Goal: Transaction & Acquisition: Purchase product/service

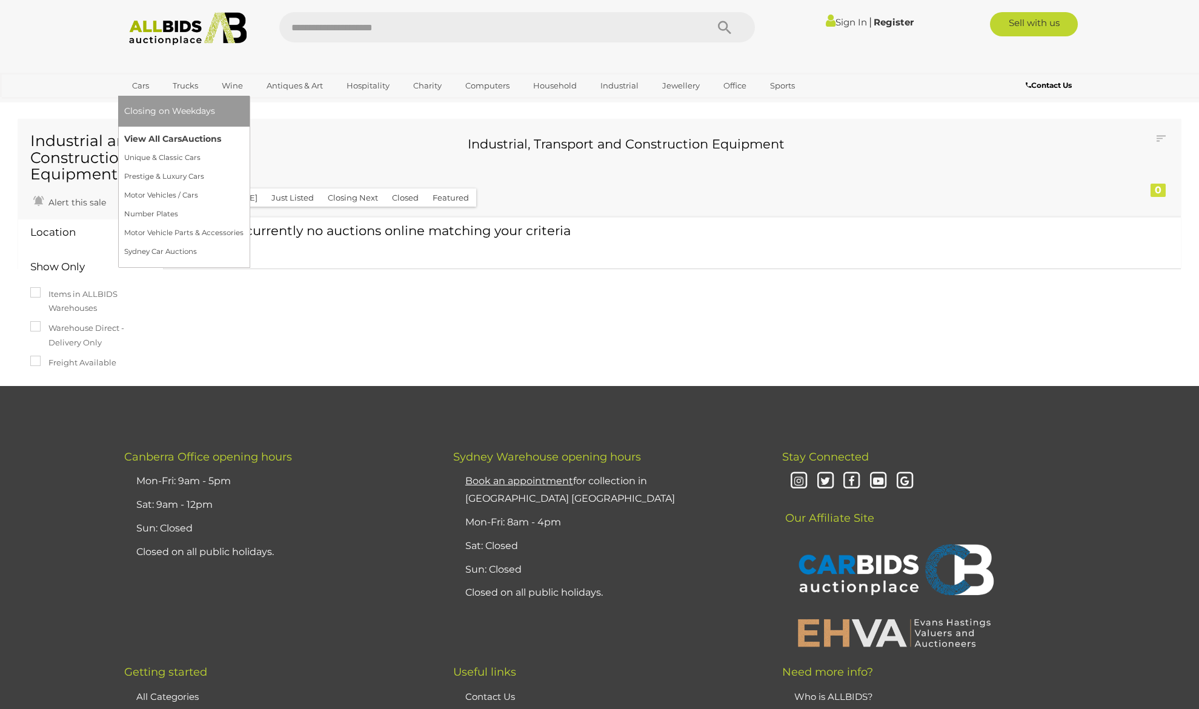
click at [164, 139] on link "View All Cars Auctions" at bounding box center [183, 139] width 119 height 19
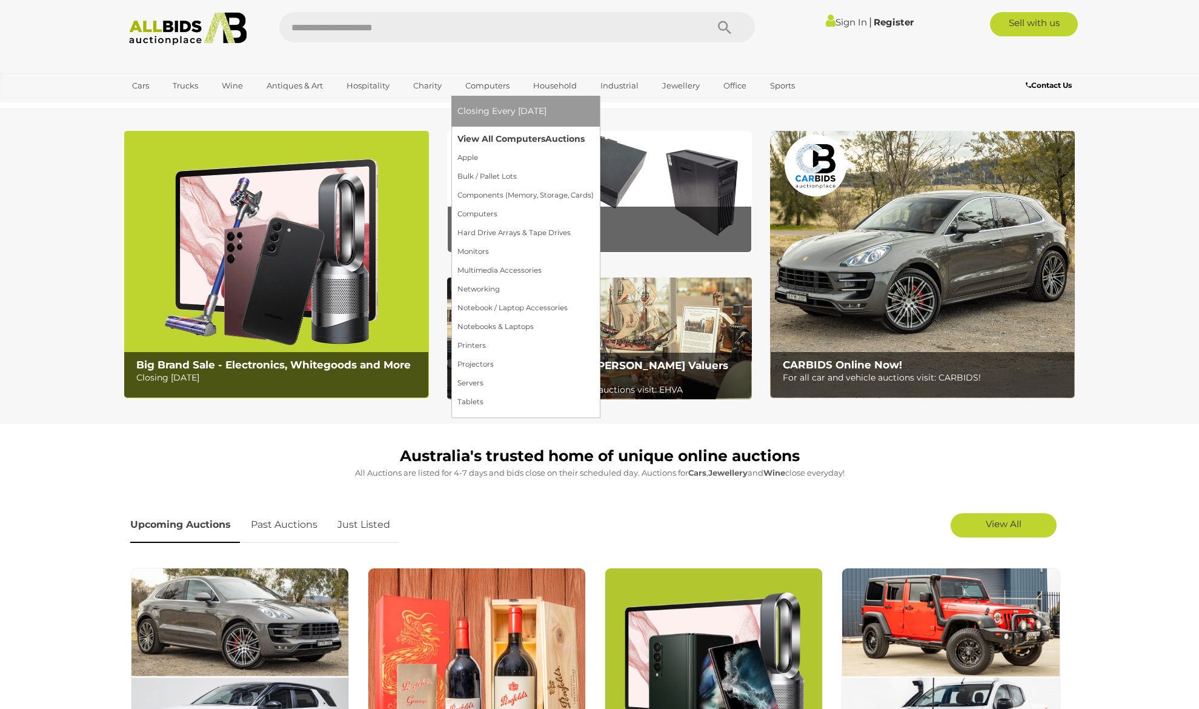
click at [487, 138] on link "View All Computers Auctions" at bounding box center [526, 139] width 136 height 19
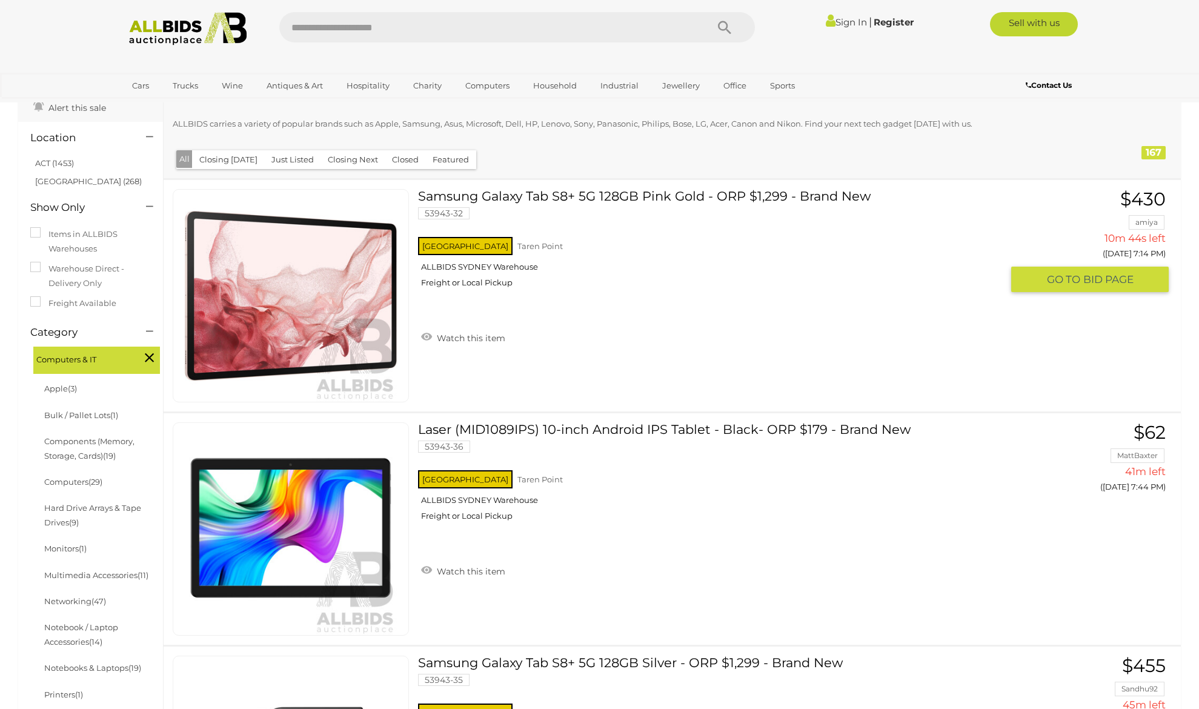
scroll to position [73, 0]
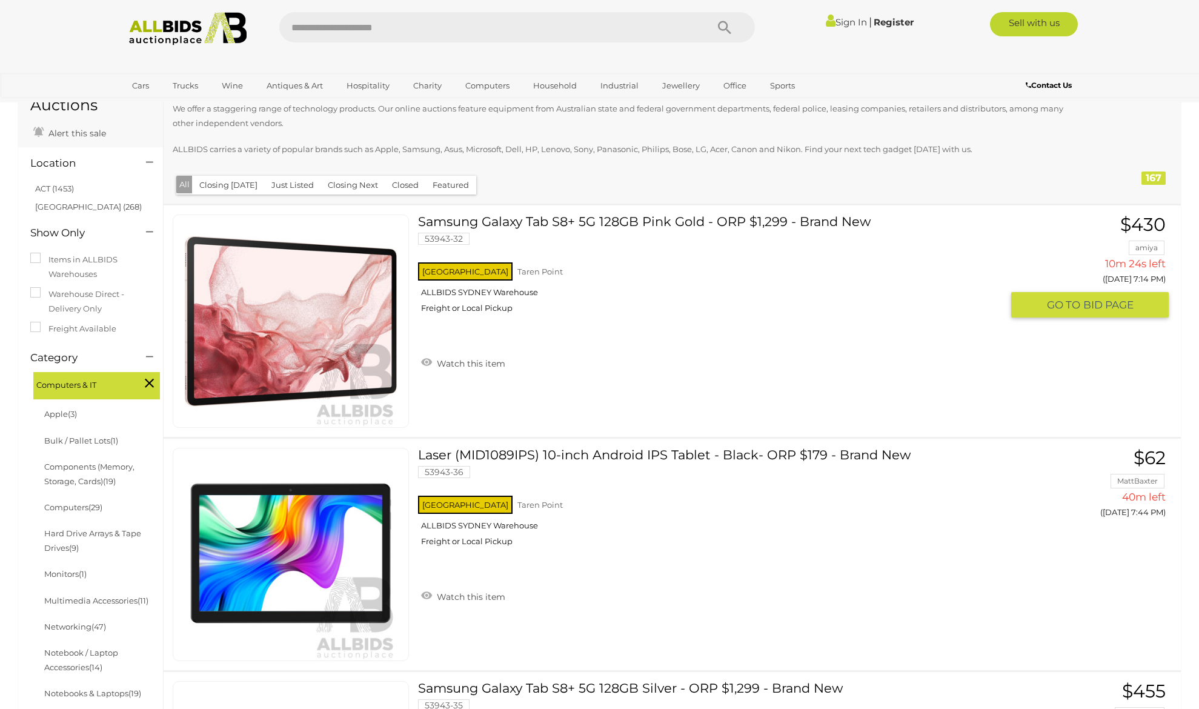
click at [319, 298] on link at bounding box center [291, 321] width 236 height 213
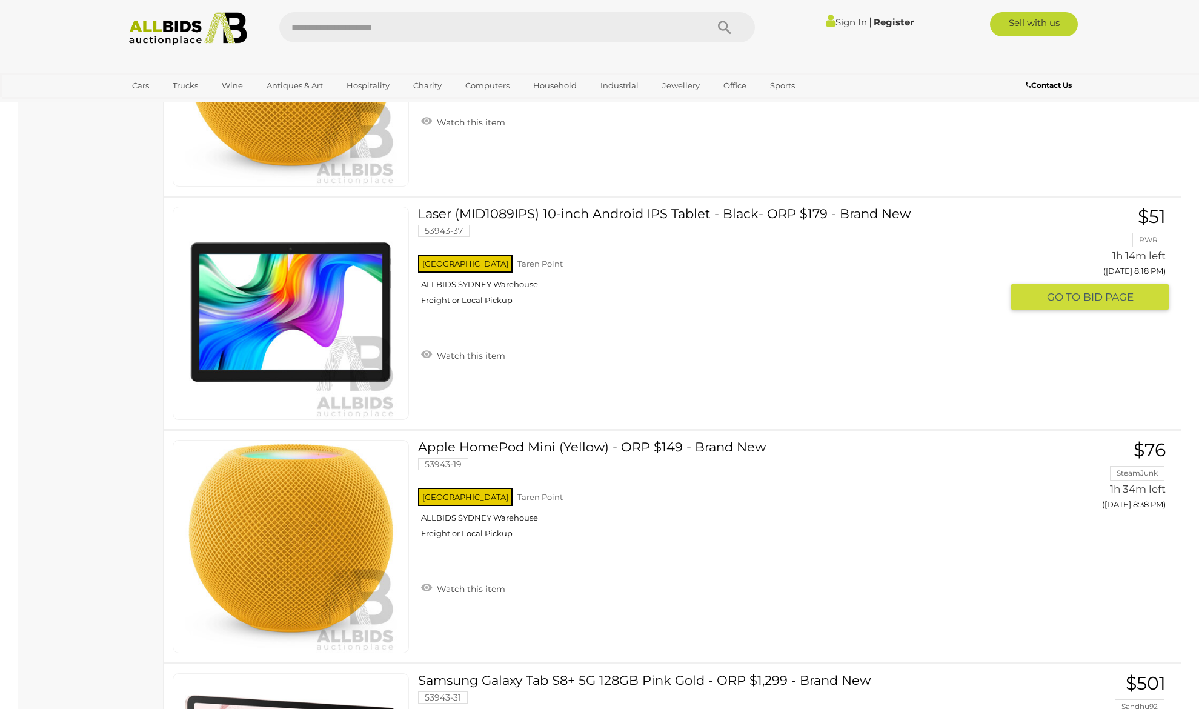
scroll to position [1010, 0]
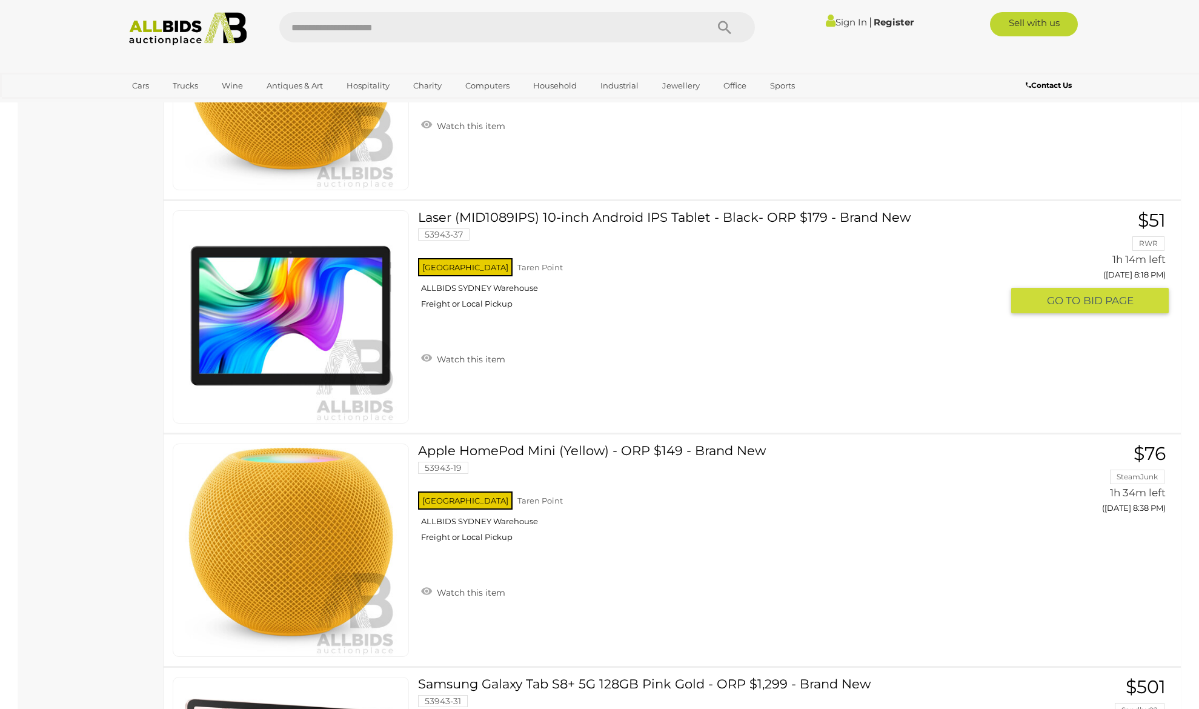
click at [351, 270] on link at bounding box center [291, 316] width 236 height 213
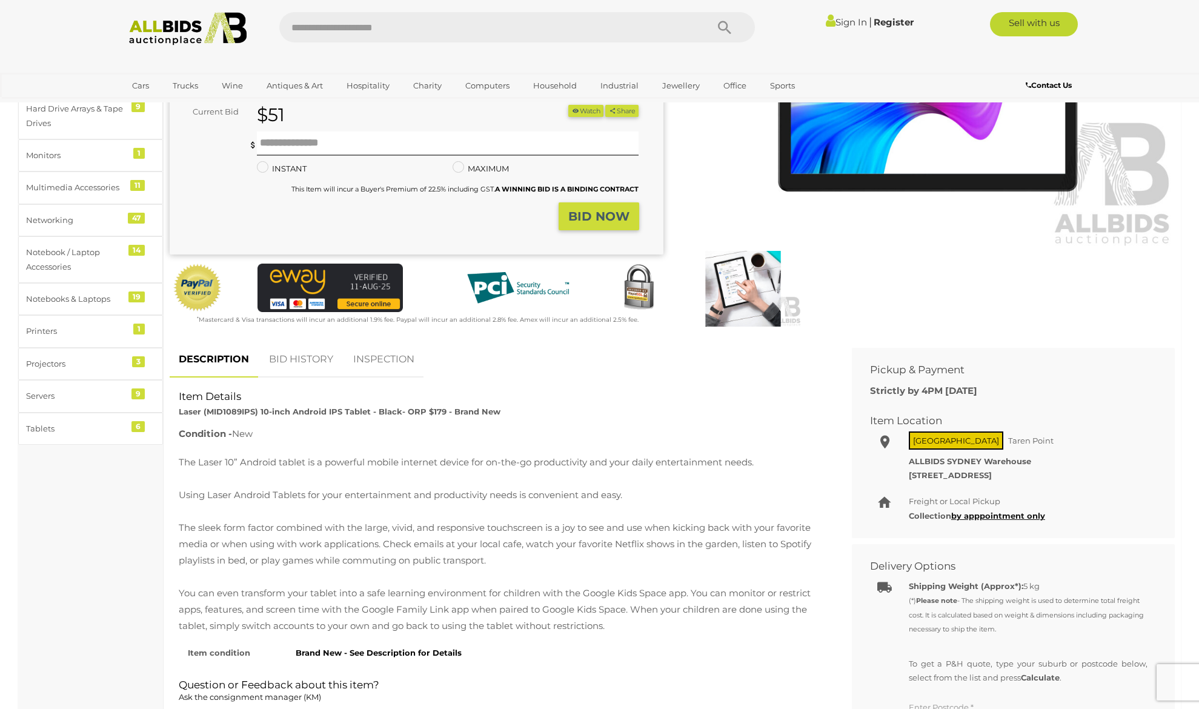
scroll to position [364, 0]
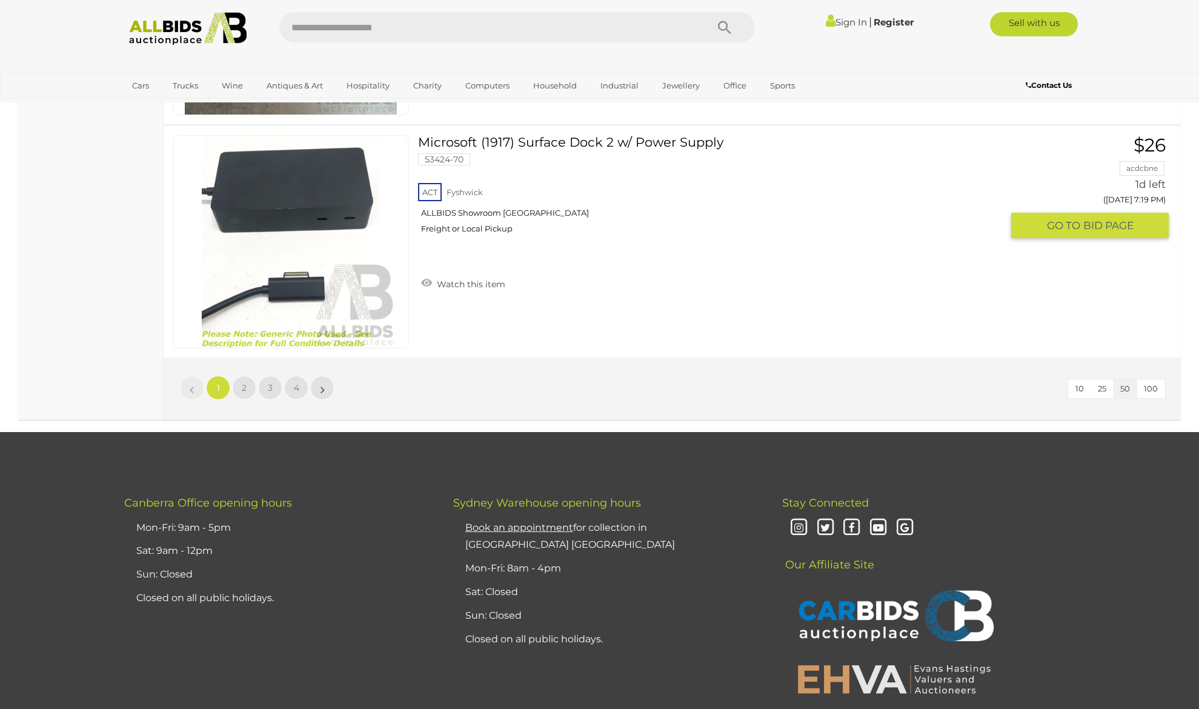
scroll to position [11547, 0]
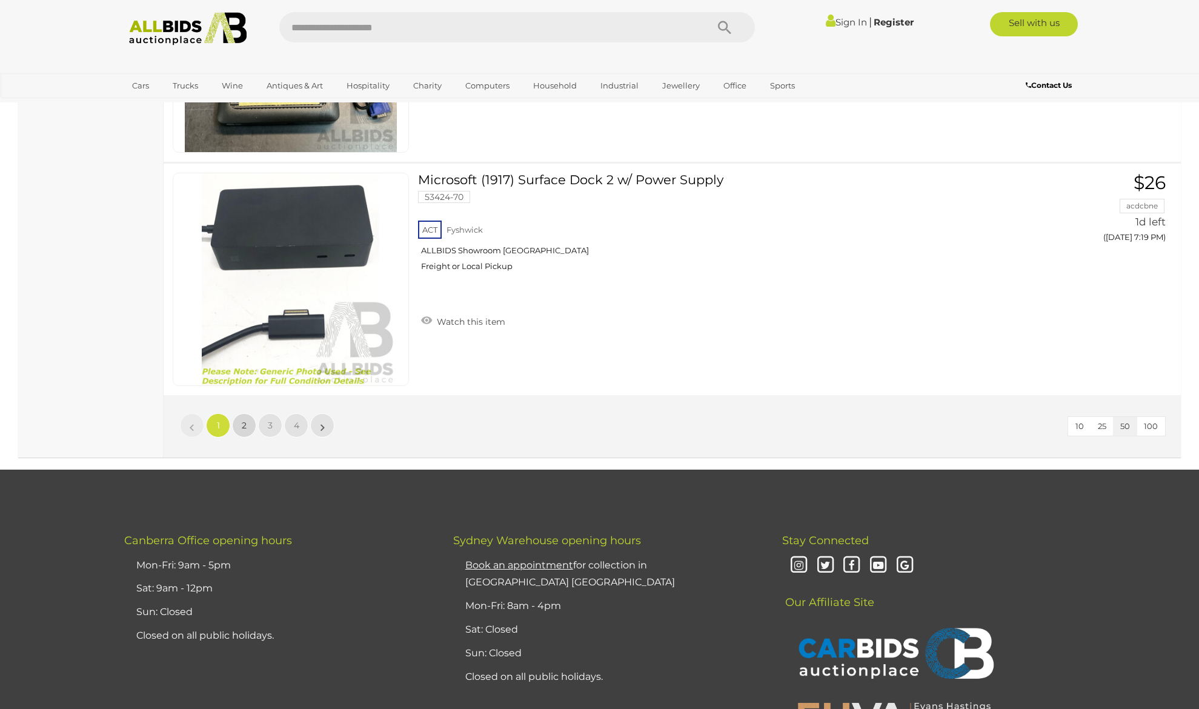
click at [237, 422] on link "2" at bounding box center [244, 425] width 24 height 24
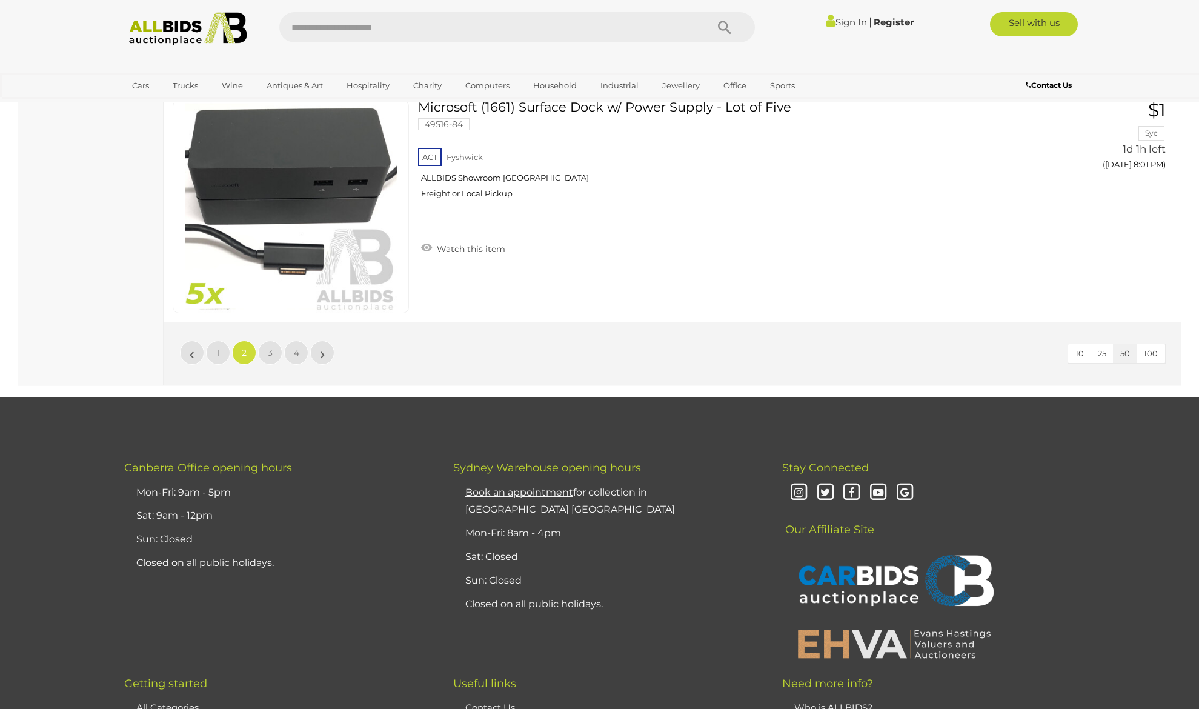
scroll to position [11645, 0]
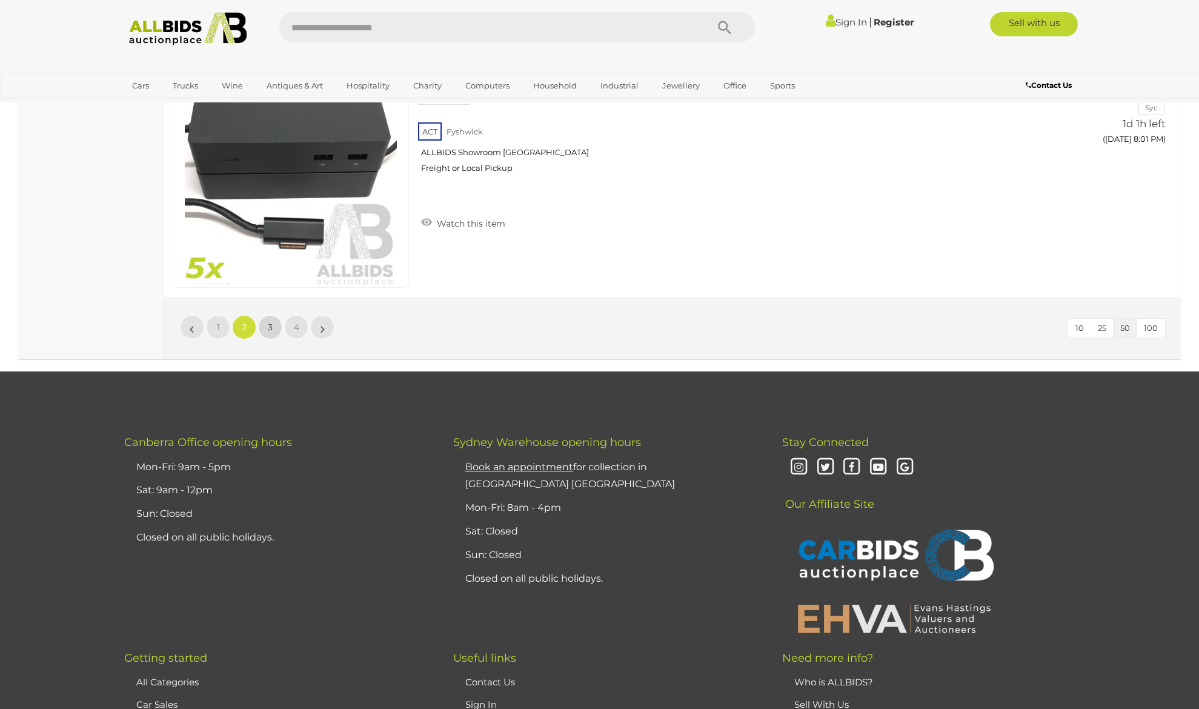
click at [268, 321] on link "3" at bounding box center [270, 327] width 24 height 24
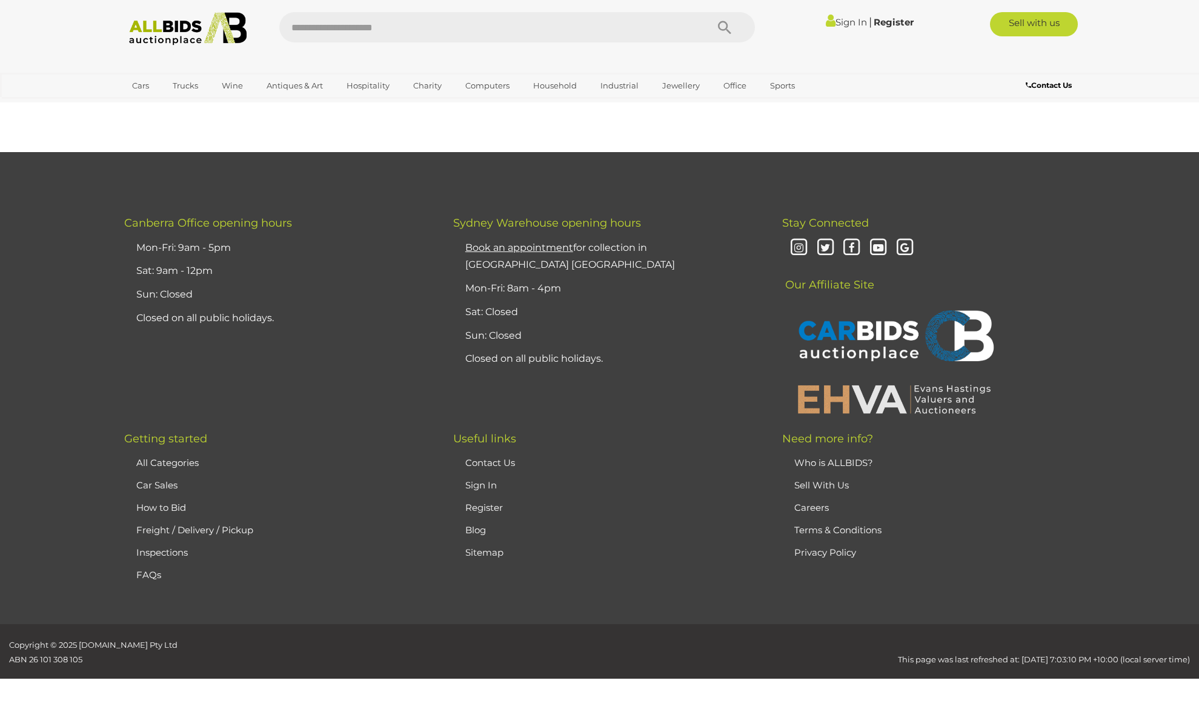
scroll to position [155, 0]
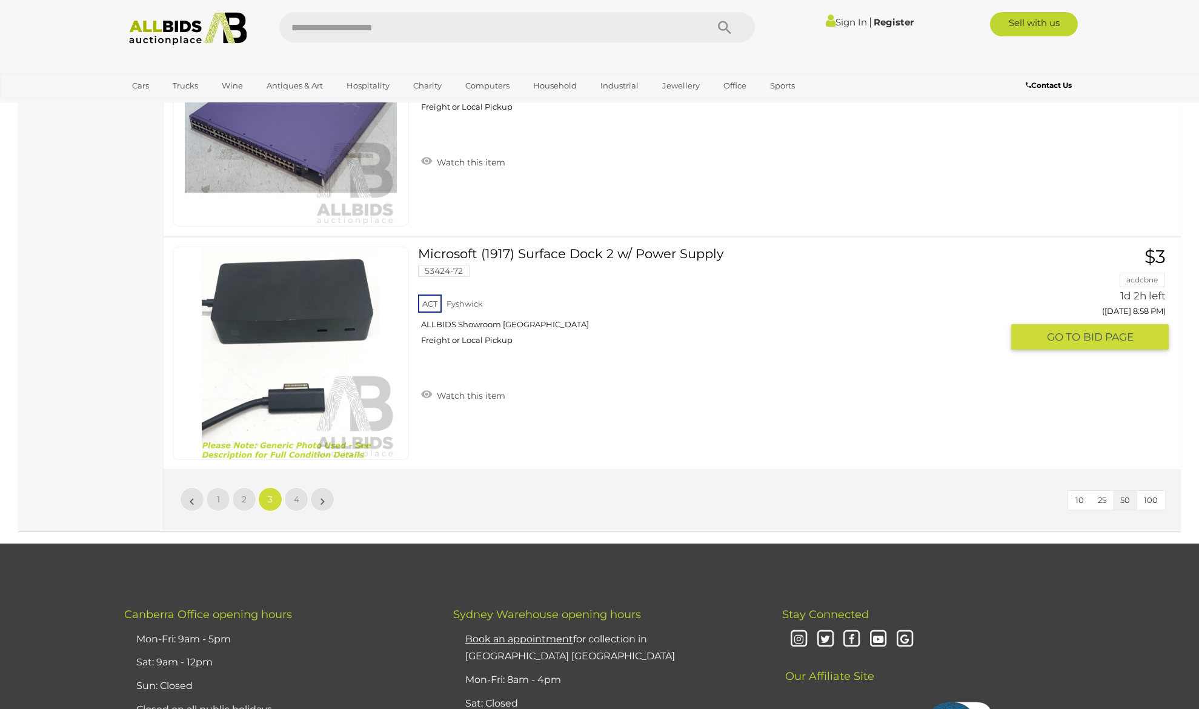
scroll to position [11427, 0]
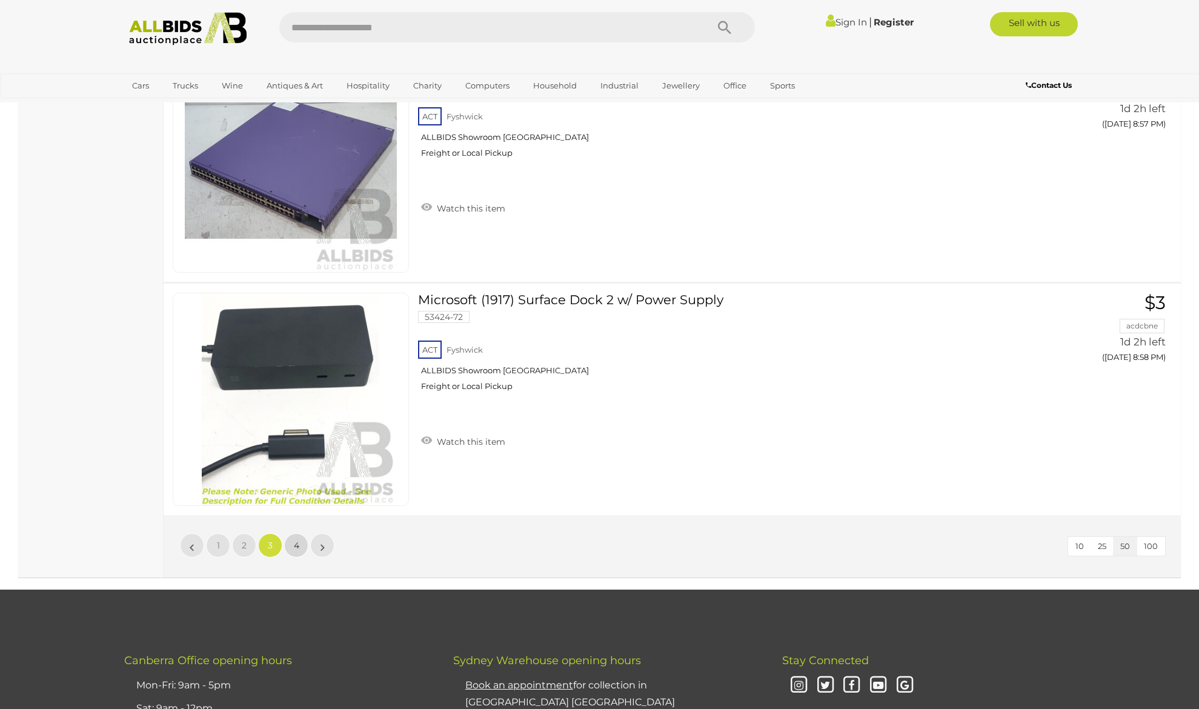
click at [296, 544] on span "4" at bounding box center [296, 545] width 5 height 11
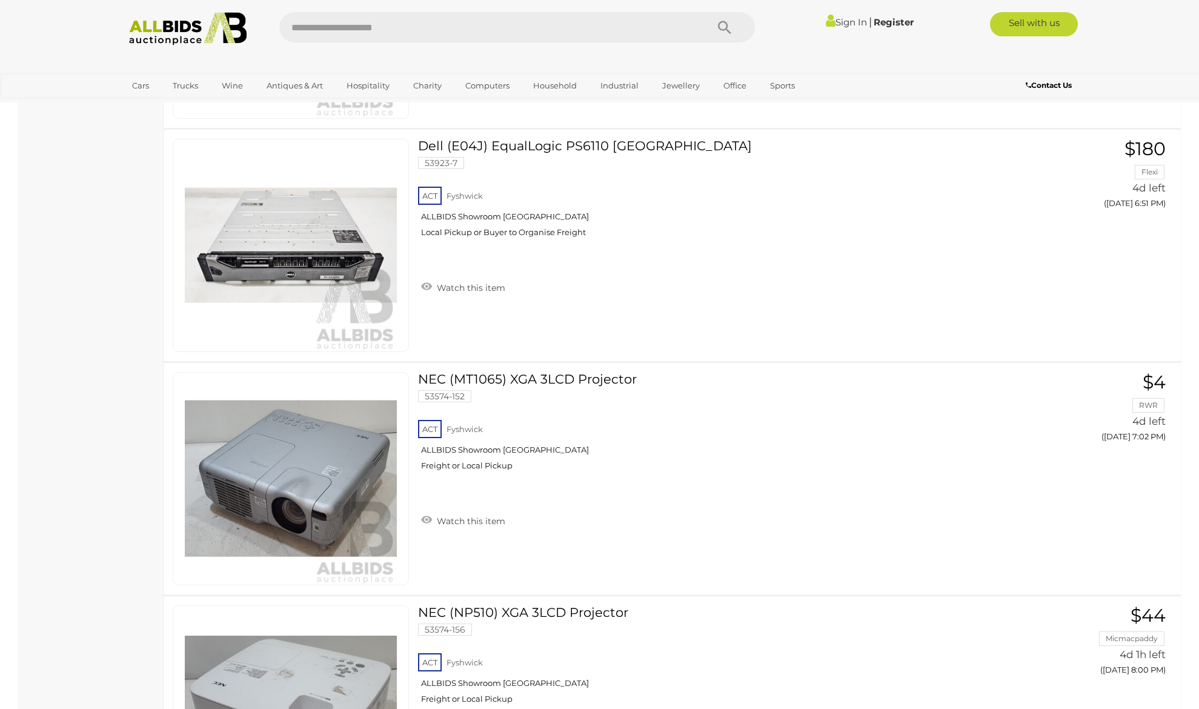
scroll to position [2919, 0]
